Goal: Task Accomplishment & Management: Use online tool/utility

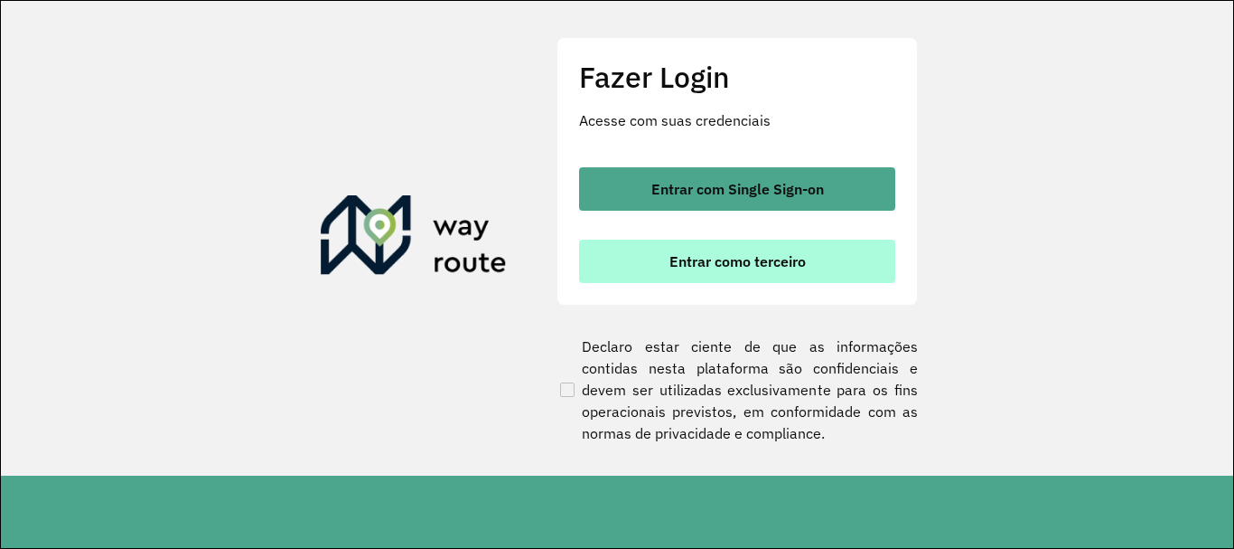
click at [826, 267] on button "Entrar como terceiro" at bounding box center [737, 260] width 316 height 43
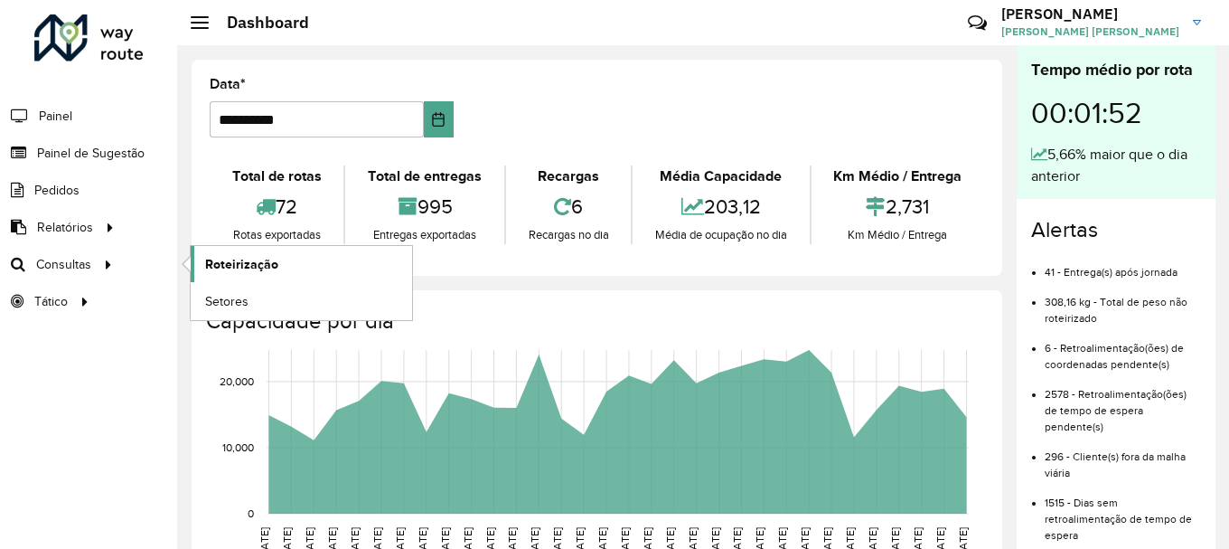
click at [330, 269] on link "Roteirização" at bounding box center [301, 264] width 221 height 36
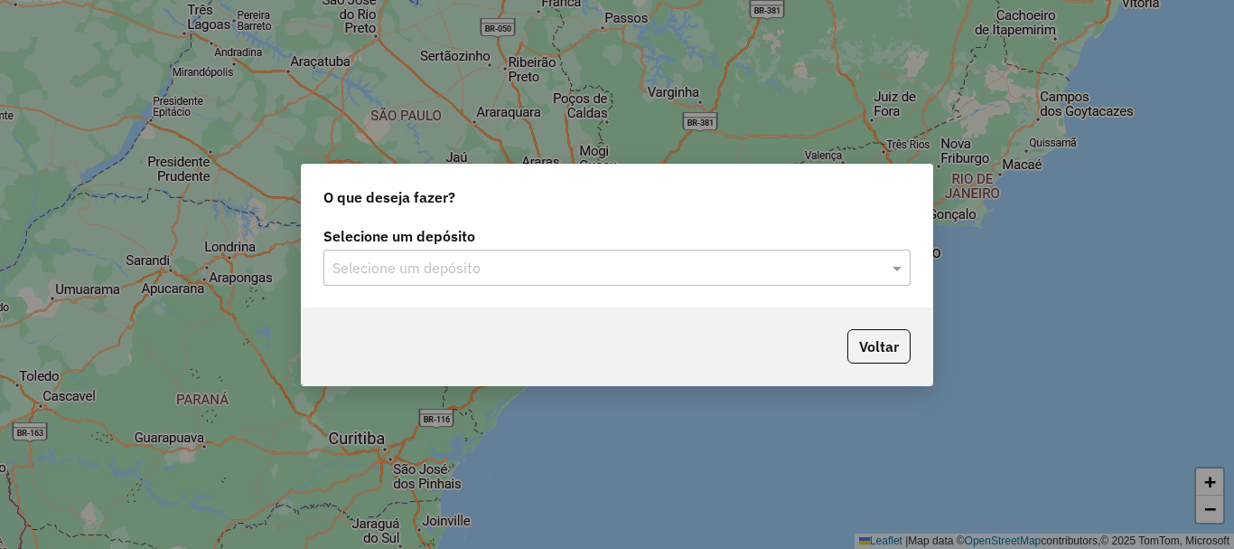
click at [448, 272] on input "text" at bounding box center [599, 269] width 533 height 22
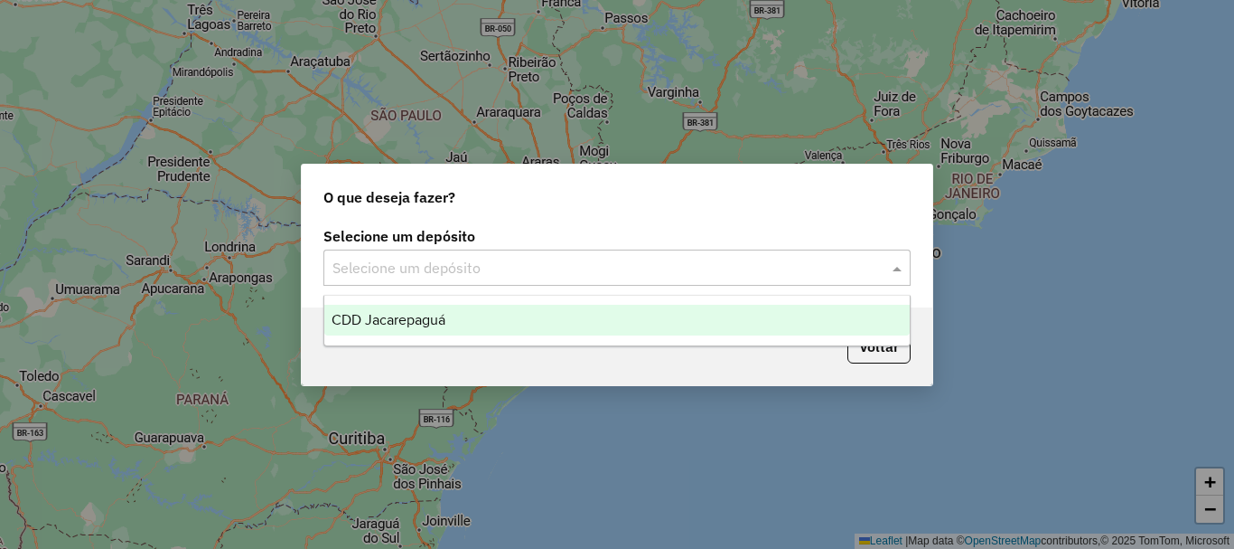
click at [446, 317] on span "CDD Jacarepaguá" at bounding box center [389, 319] width 114 height 15
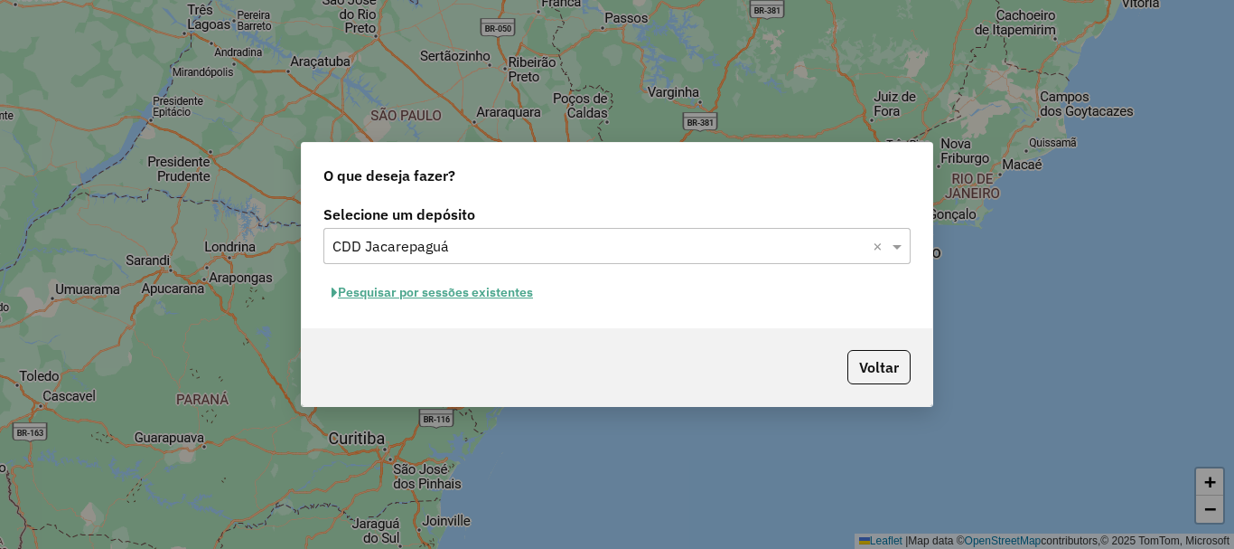
click at [486, 305] on button "Pesquisar por sessões existentes" at bounding box center [433, 292] width 218 height 28
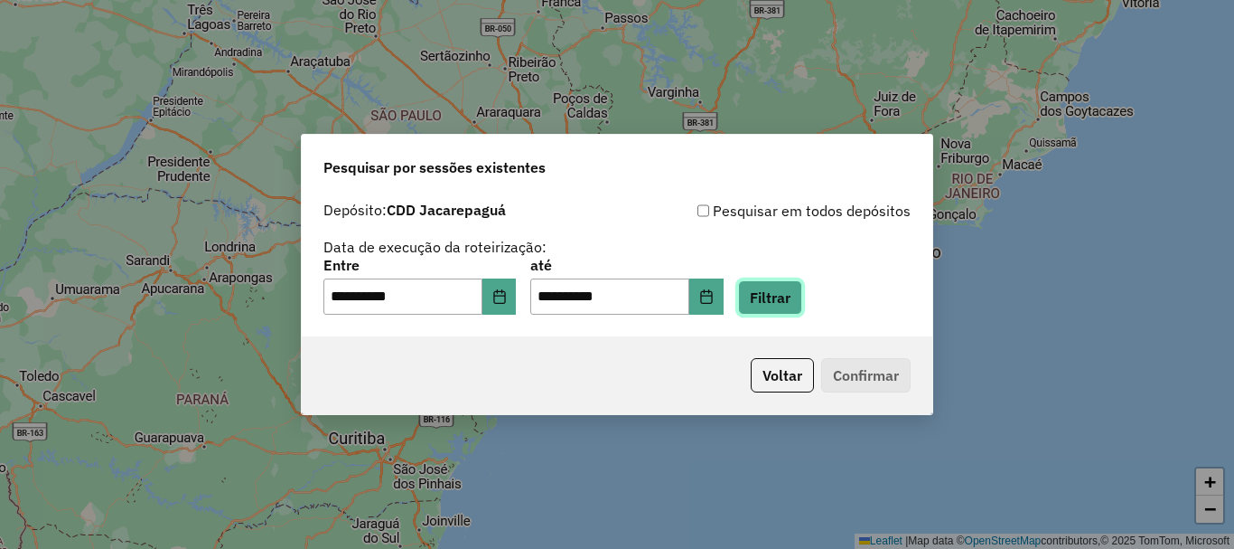
click at [803, 299] on button "Filtrar" at bounding box center [770, 297] width 64 height 34
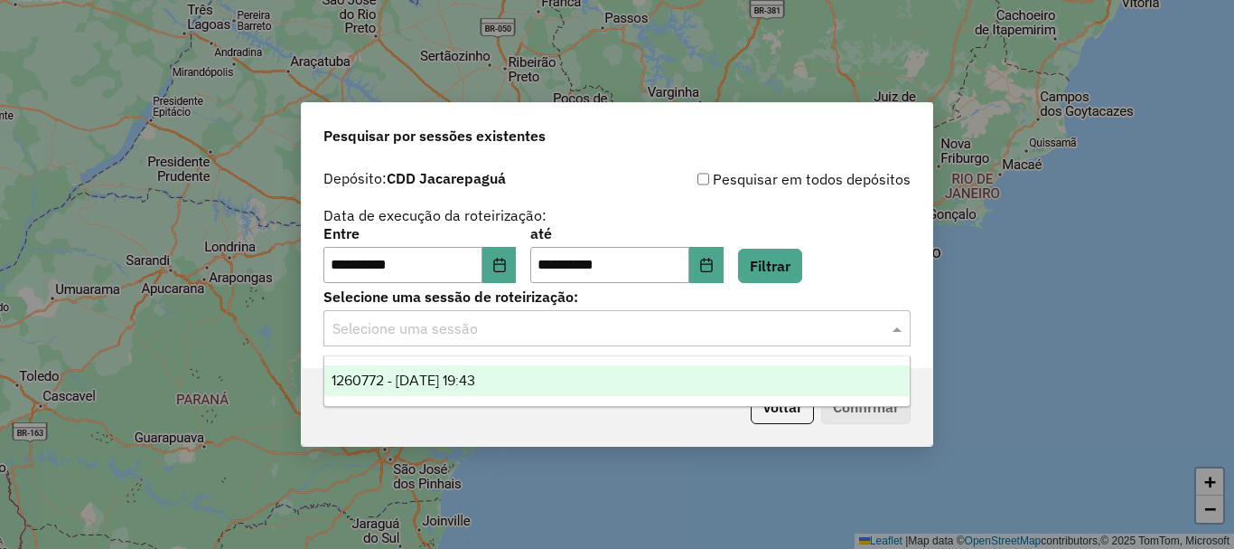
click at [759, 334] on input "text" at bounding box center [599, 329] width 533 height 22
click at [588, 387] on div "1260772 - 06/09/2025 19:43" at bounding box center [617, 380] width 586 height 31
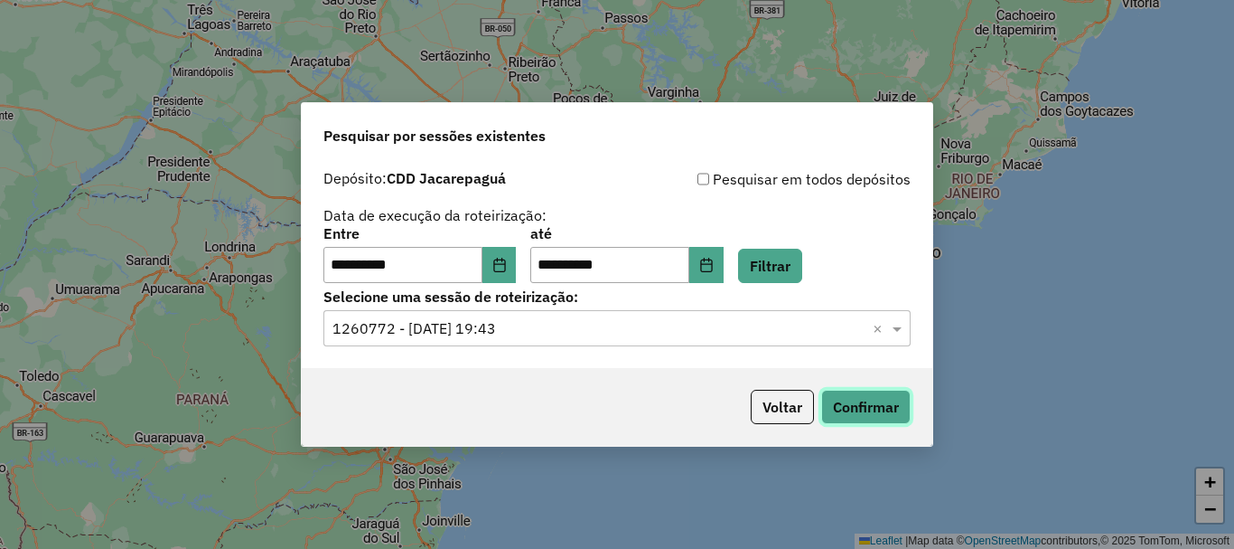
click at [887, 399] on button "Confirmar" at bounding box center [865, 407] width 89 height 34
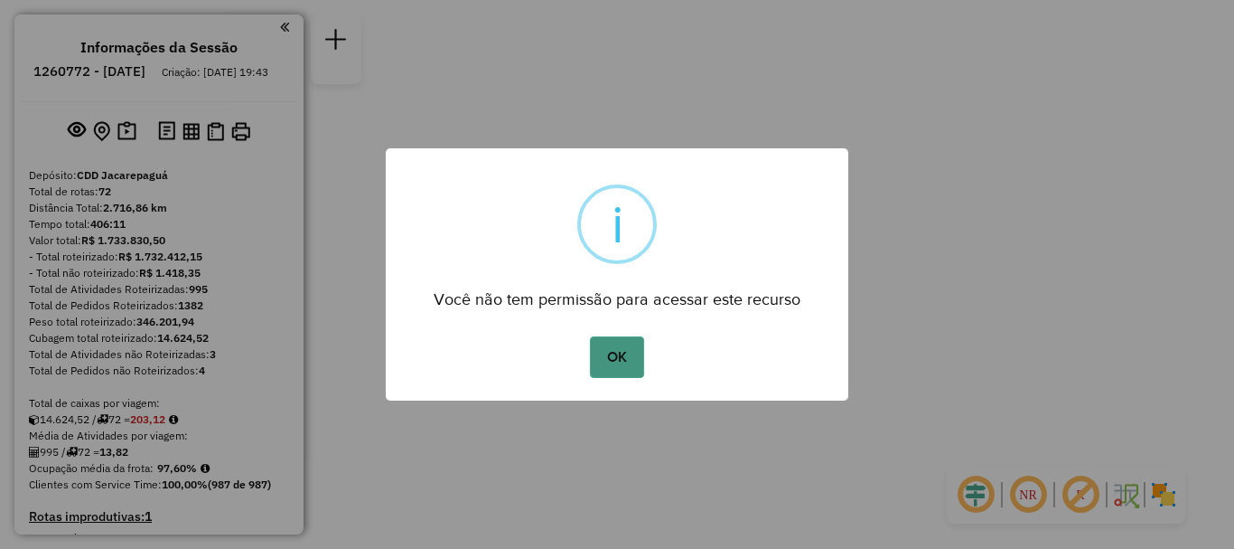
click at [623, 357] on button "OK" at bounding box center [616, 357] width 53 height 42
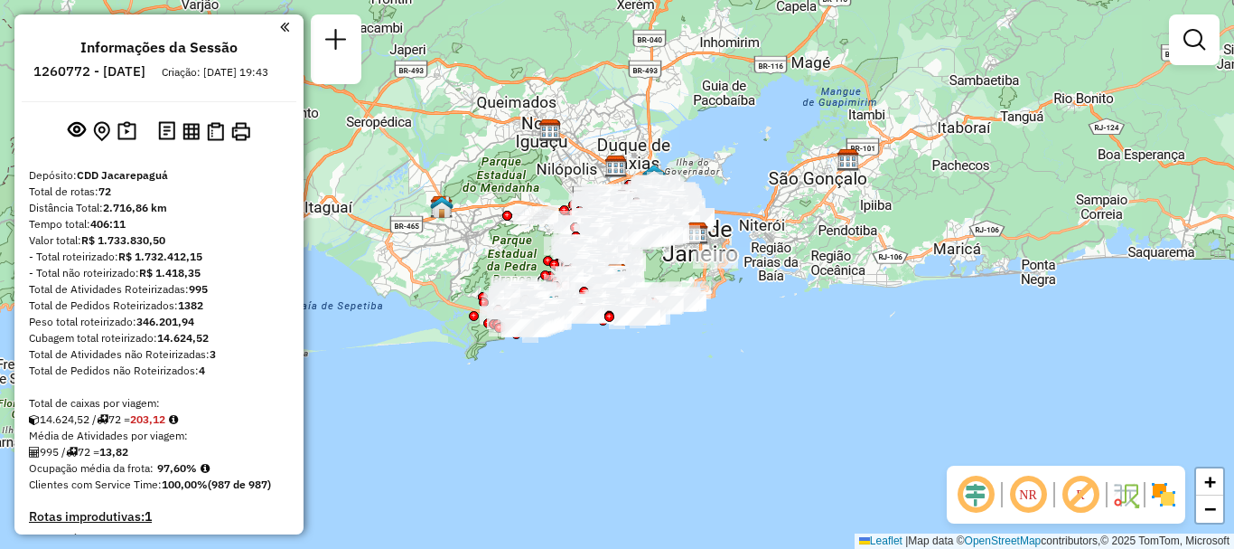
scroll to position [6032, 0]
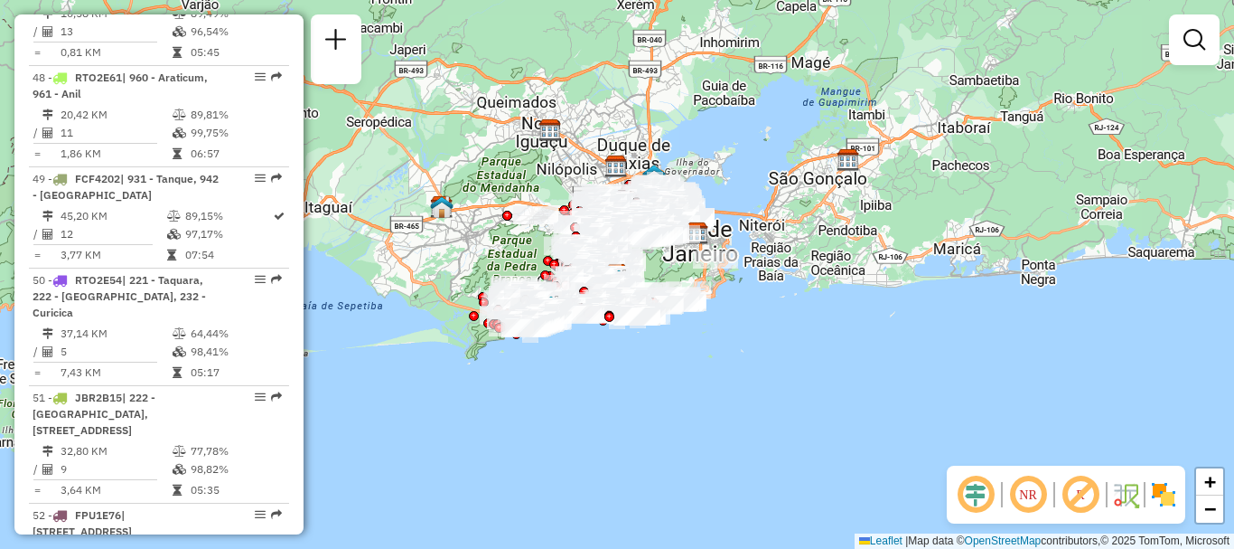
drag, startPoint x: 183, startPoint y: 293, endPoint x: 221, endPoint y: 274, distance: 42.4
select select "**********"
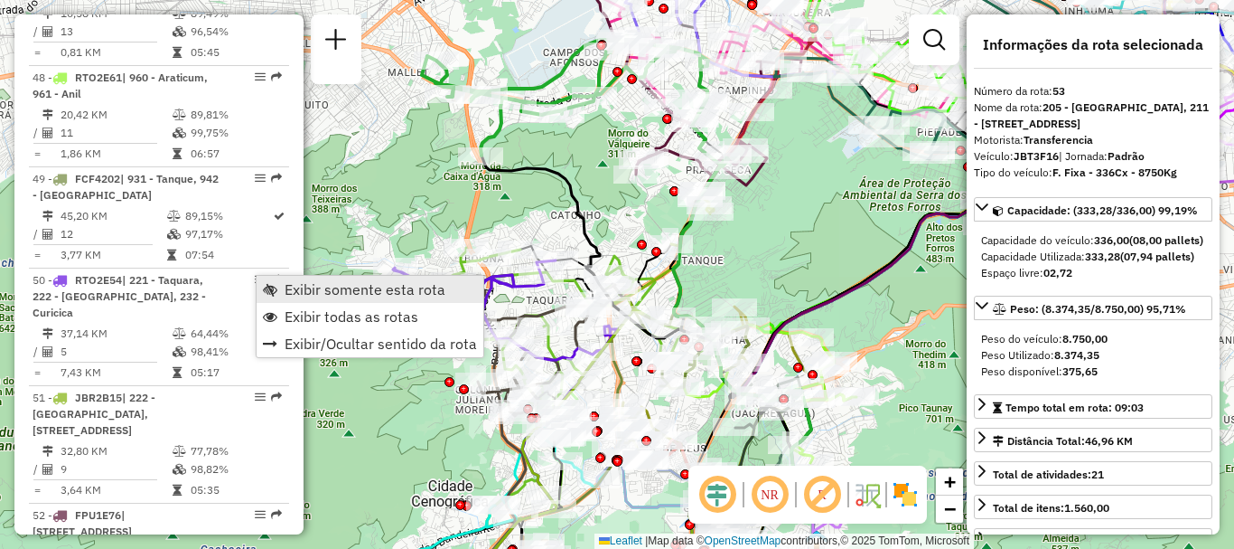
click at [376, 296] on span "Exibir somente esta rota" at bounding box center [365, 289] width 161 height 14
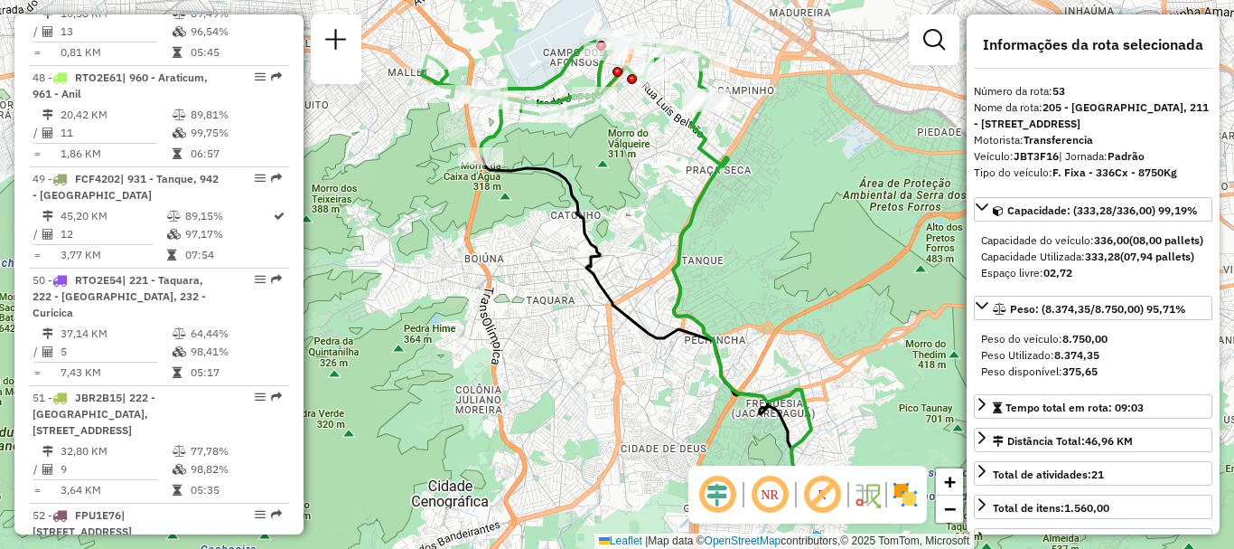
scroll to position [6437, 0]
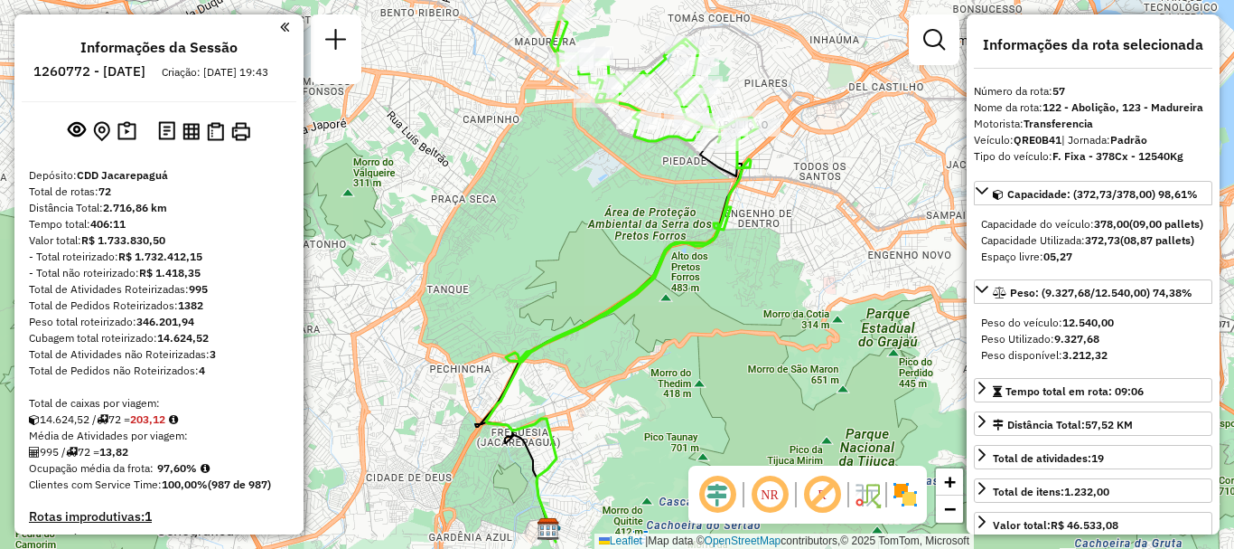
scroll to position [6538, 0]
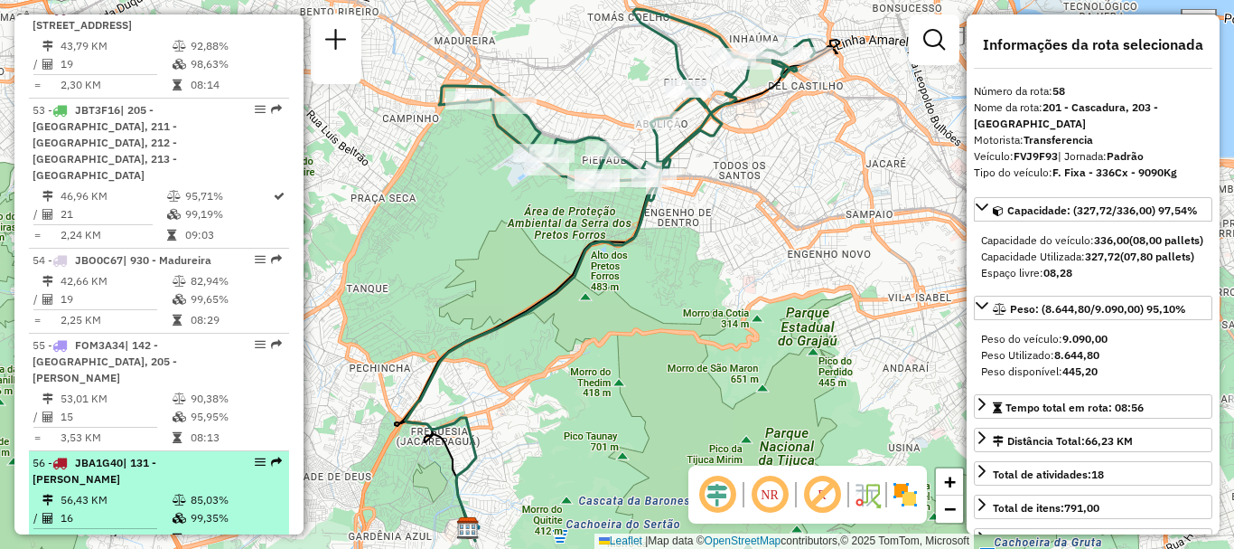
click at [136, 455] on div "56 - JBA1G40 | 131 - Vicente de Carvalho" at bounding box center [129, 471] width 192 height 33
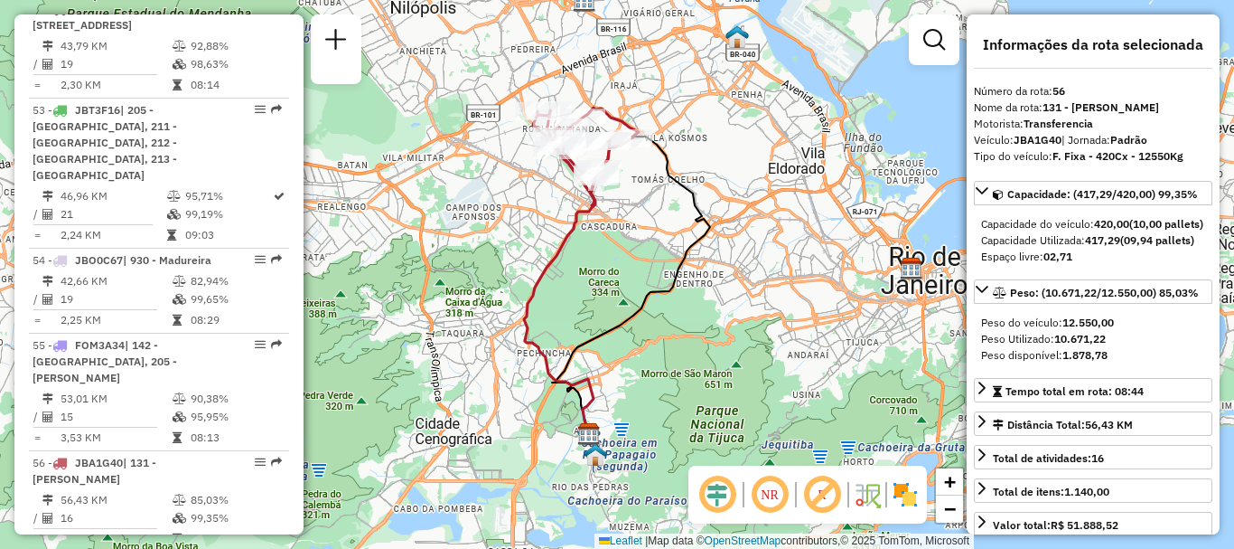
scroll to position [1890, 0]
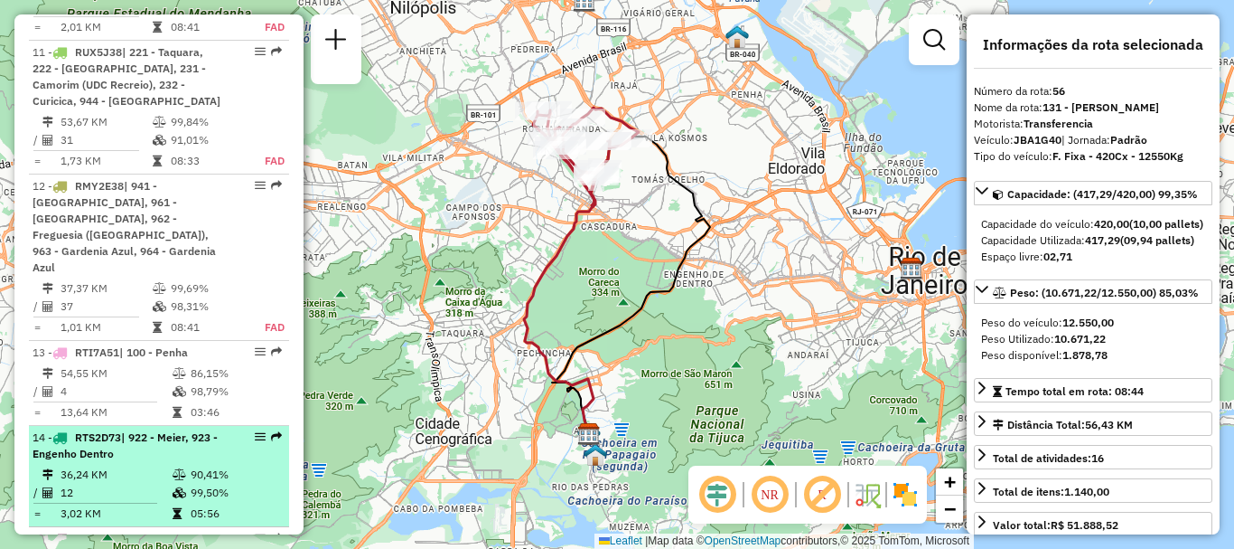
click at [204, 429] on div "14 - RTS2D73 | 922 - Meier, 923 - Engenho Dentro" at bounding box center [129, 445] width 192 height 33
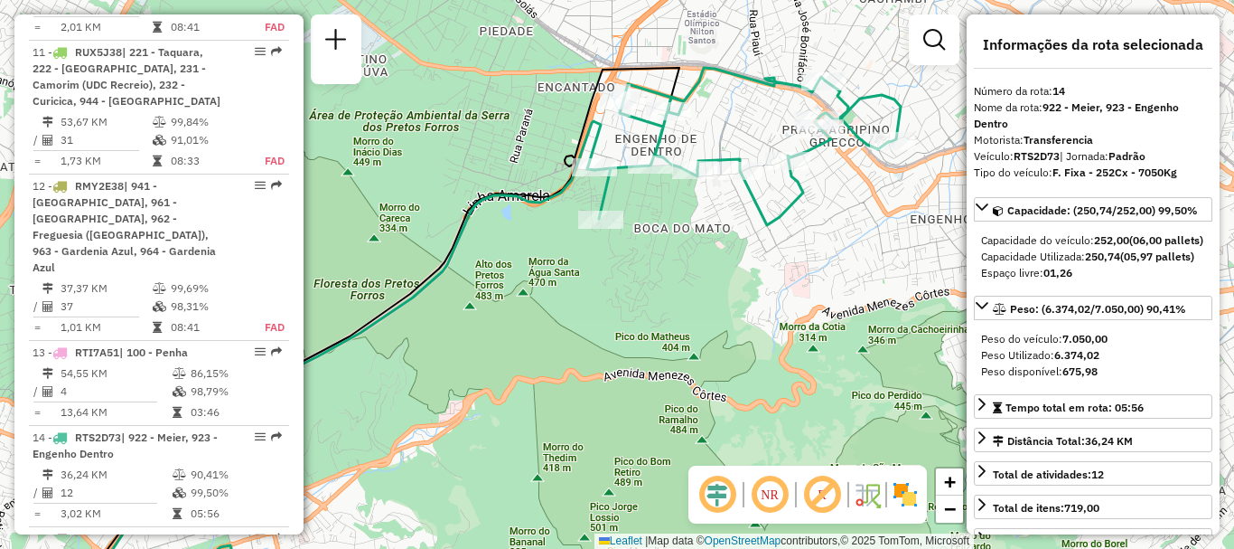
scroll to position [6235, 0]
